Goal: Task Accomplishment & Management: Manage account settings

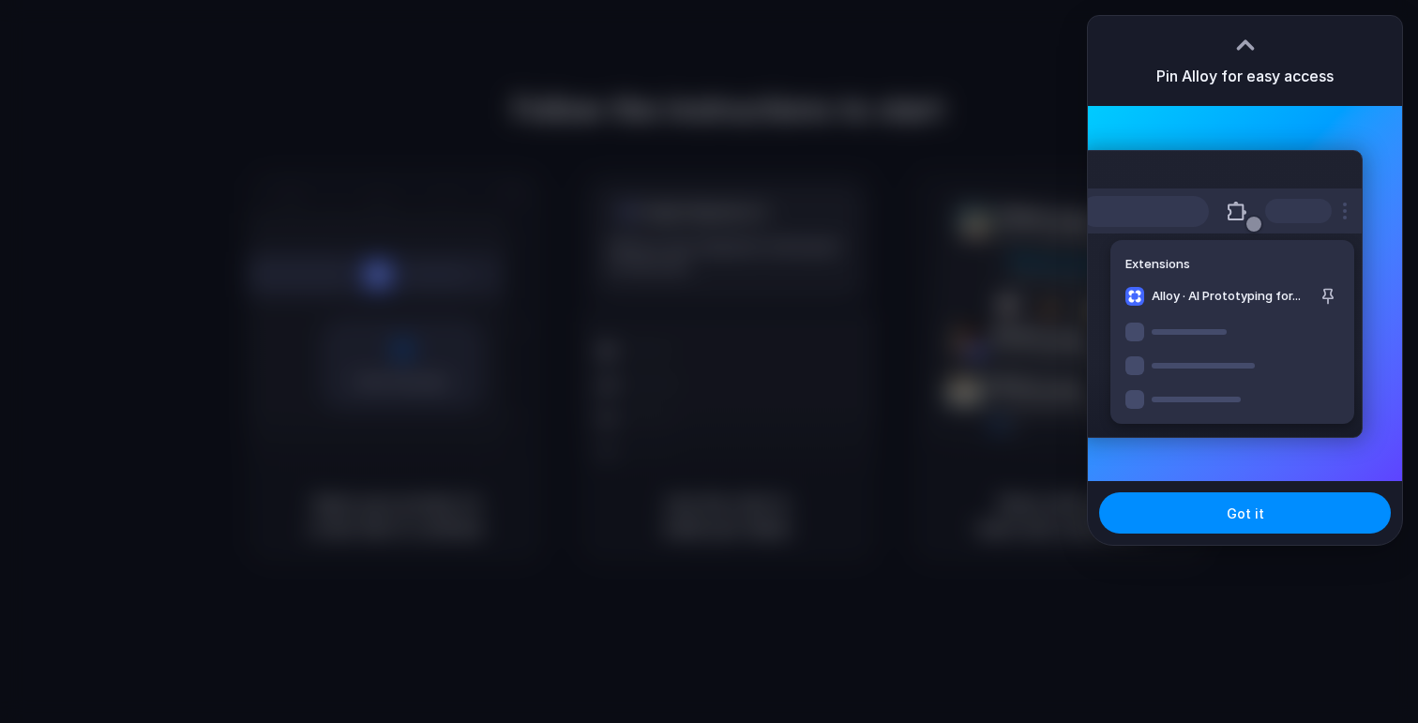
click at [1314, 148] on div "Extensions Alloy · AI Prototyping for..." at bounding box center [1245, 293] width 314 height 375
click at [1268, 518] on button "Got it" at bounding box center [1245, 512] width 292 height 41
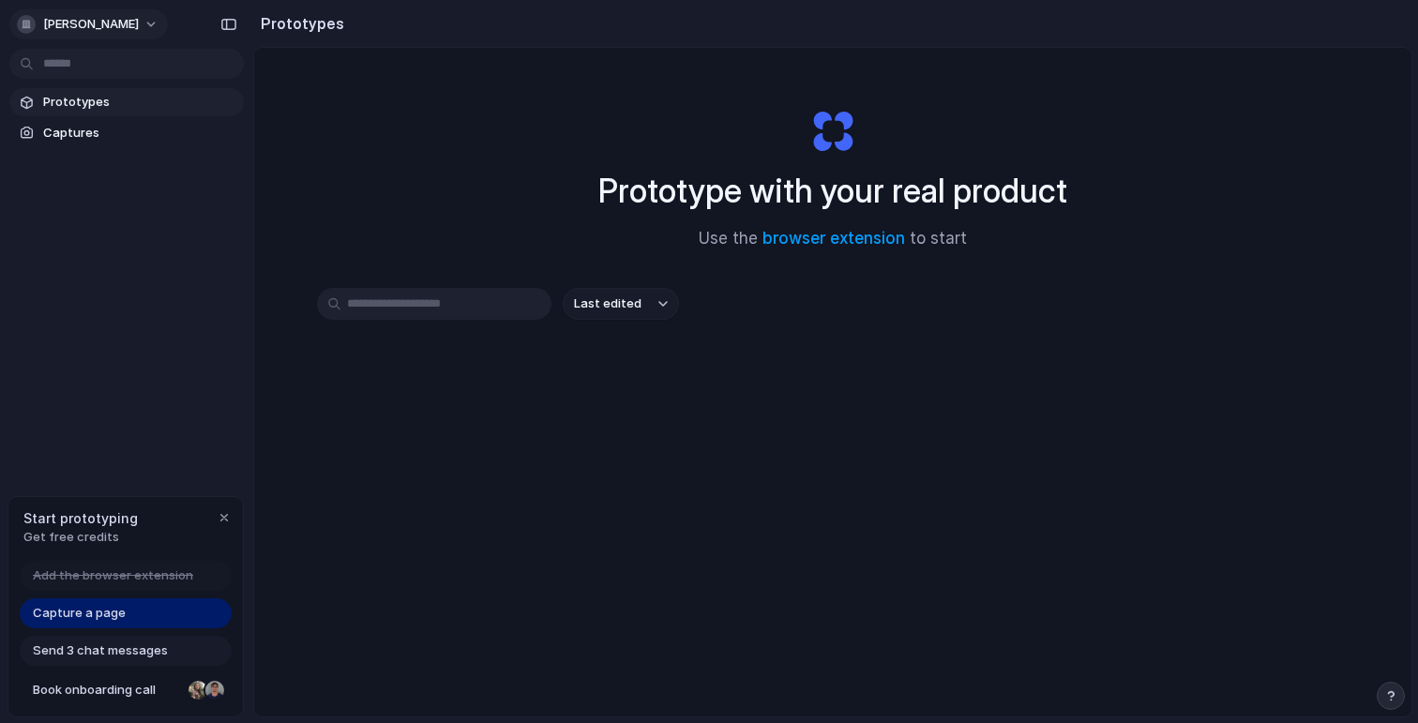
click at [136, 26] on span "sebastiaan-scholten" at bounding box center [91, 24] width 96 height 19
click at [158, 23] on div "Settings Invite members Change theme Sign out" at bounding box center [709, 361] width 1418 height 723
click at [813, 231] on link "browser extension" at bounding box center [834, 238] width 143 height 19
click at [88, 94] on span "Prototypes" at bounding box center [139, 102] width 193 height 19
click at [106, 617] on span "Capture a page" at bounding box center [79, 613] width 93 height 19
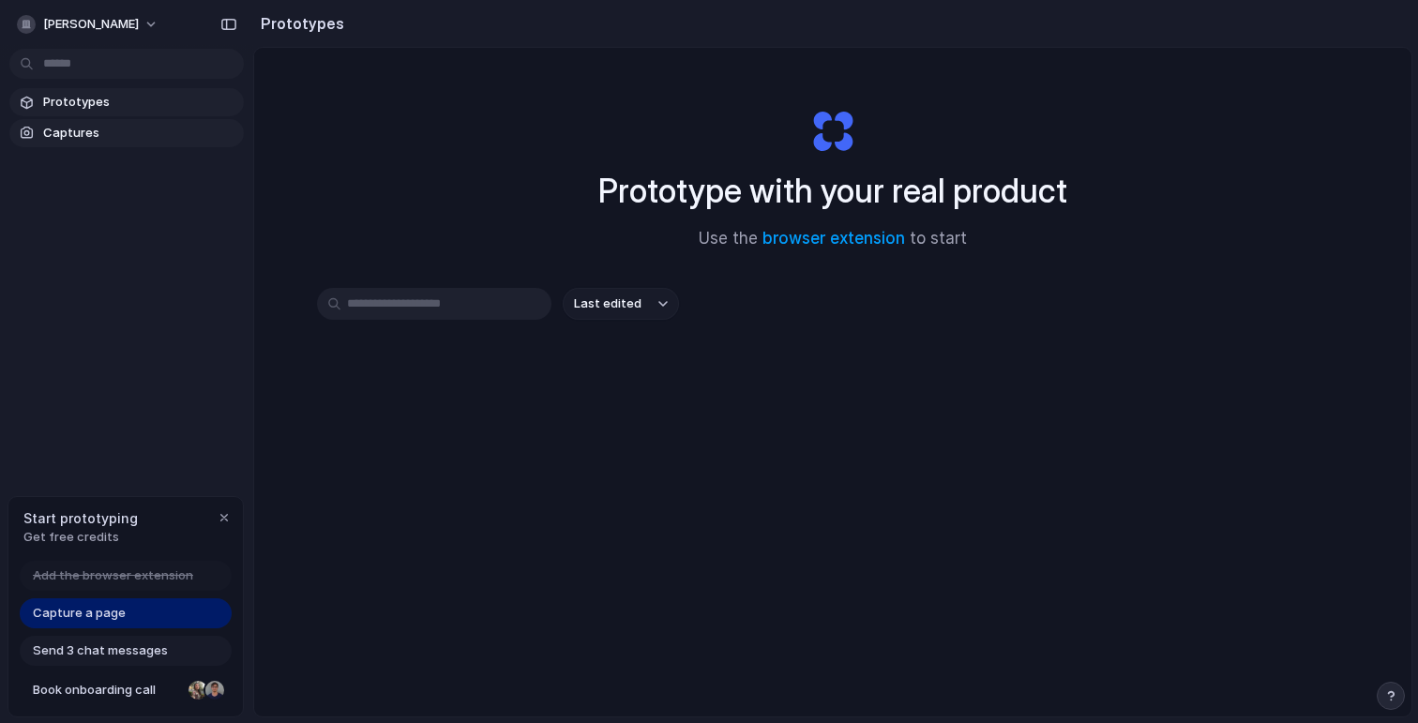
click at [114, 129] on span "Captures" at bounding box center [139, 133] width 193 height 19
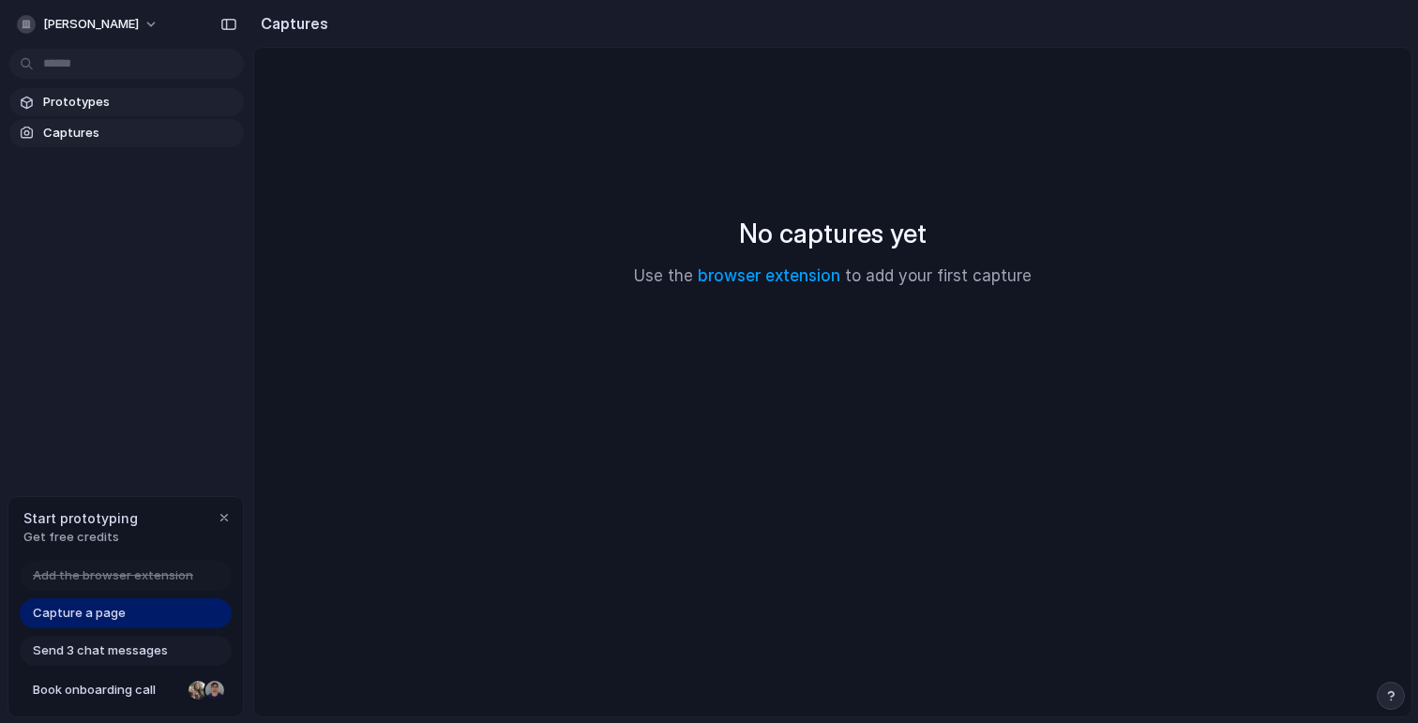
click at [127, 113] on link "Prototypes" at bounding box center [126, 102] width 235 height 28
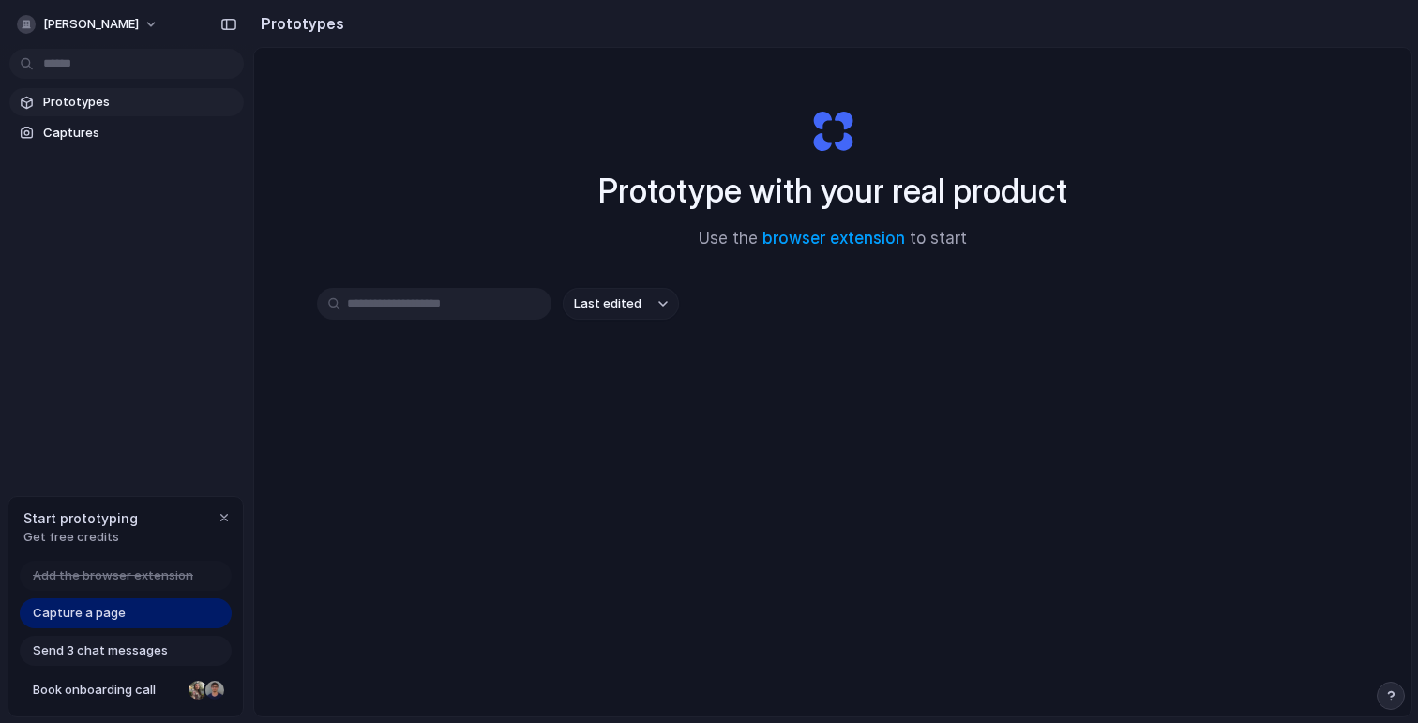
scroll to position [13, 0]
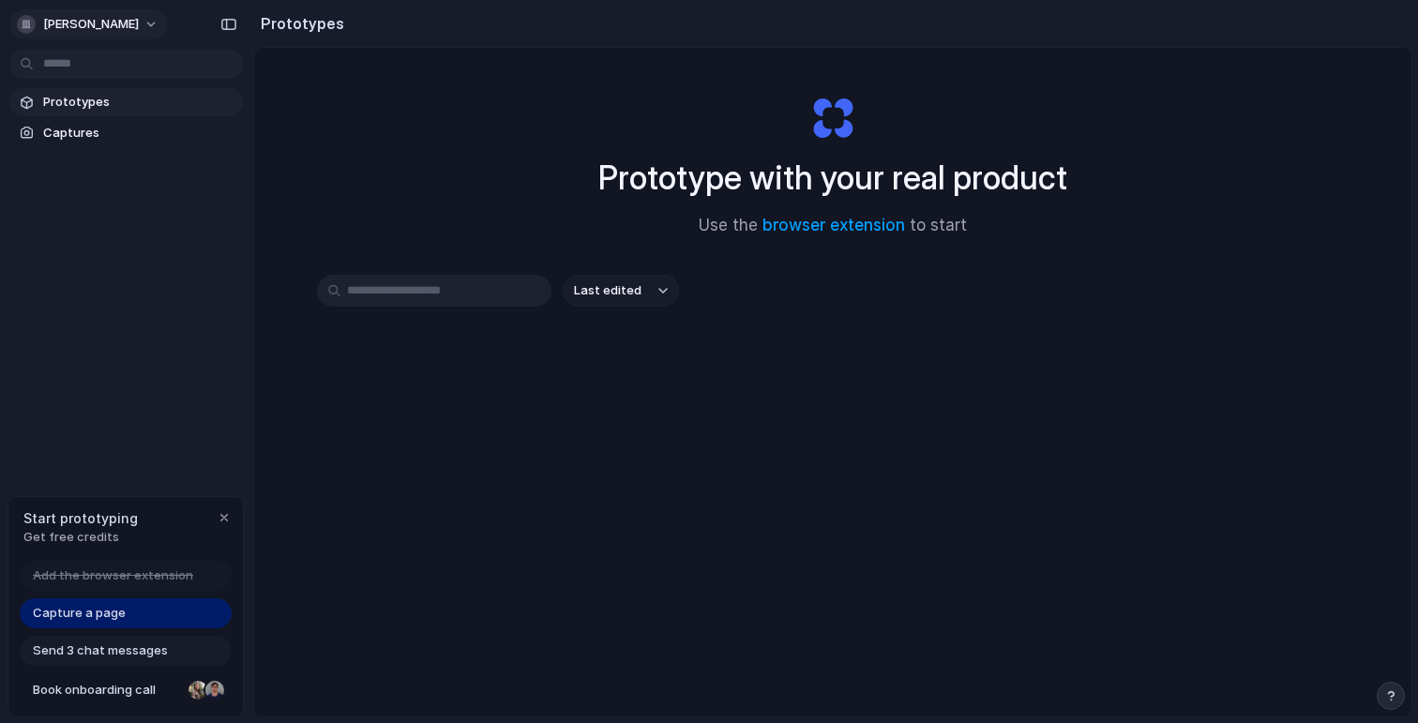
click at [139, 16] on span "sebastiaan-scholten" at bounding box center [91, 24] width 96 height 19
click at [131, 157] on li "Sign out" at bounding box center [91, 157] width 156 height 30
